Goal: Task Accomplishment & Management: Use online tool/utility

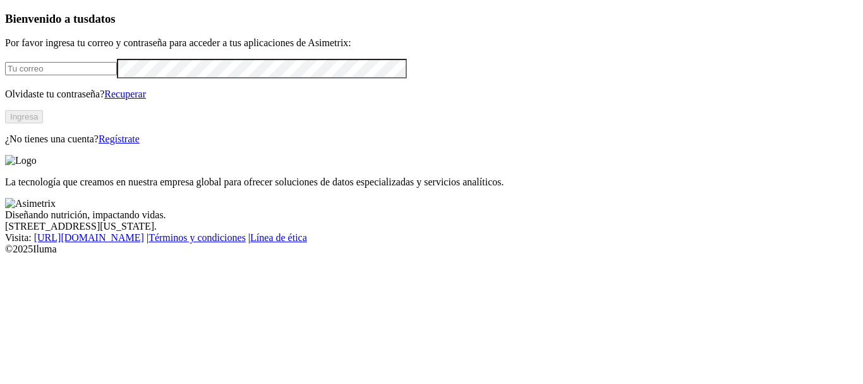
click at [117, 75] on input "email" at bounding box center [61, 68] width 112 height 13
type input "[PERSON_NAME][EMAIL_ADDRESS][PERSON_NAME][DOMAIN_NAME]"
click input "submit" at bounding box center [0, 0] width 0 height 0
